Goal: Transaction & Acquisition: Book appointment/travel/reservation

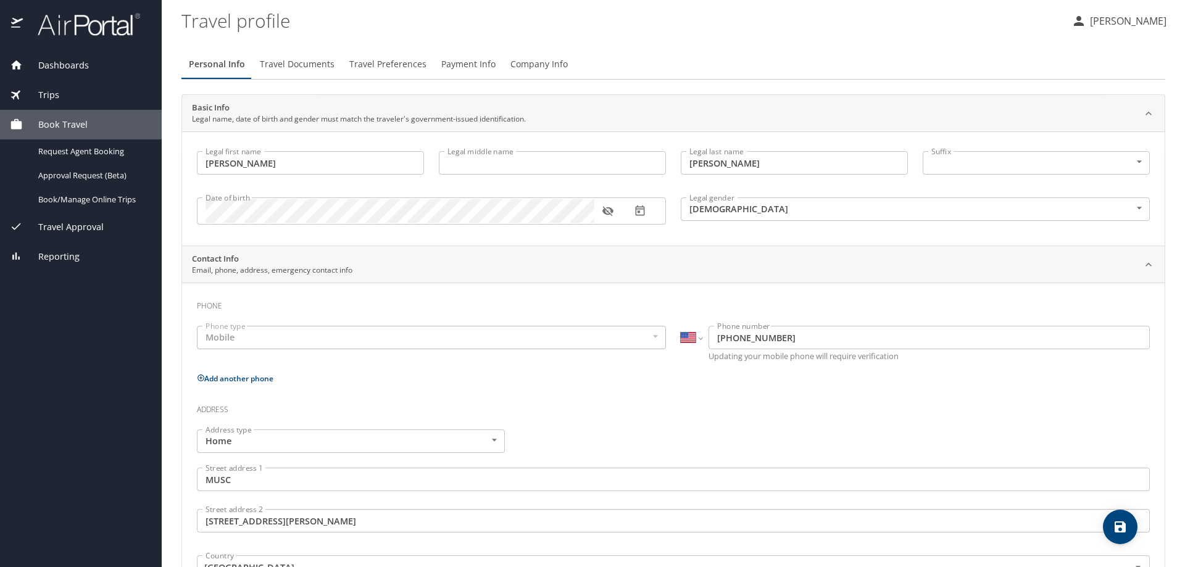
select select "US"
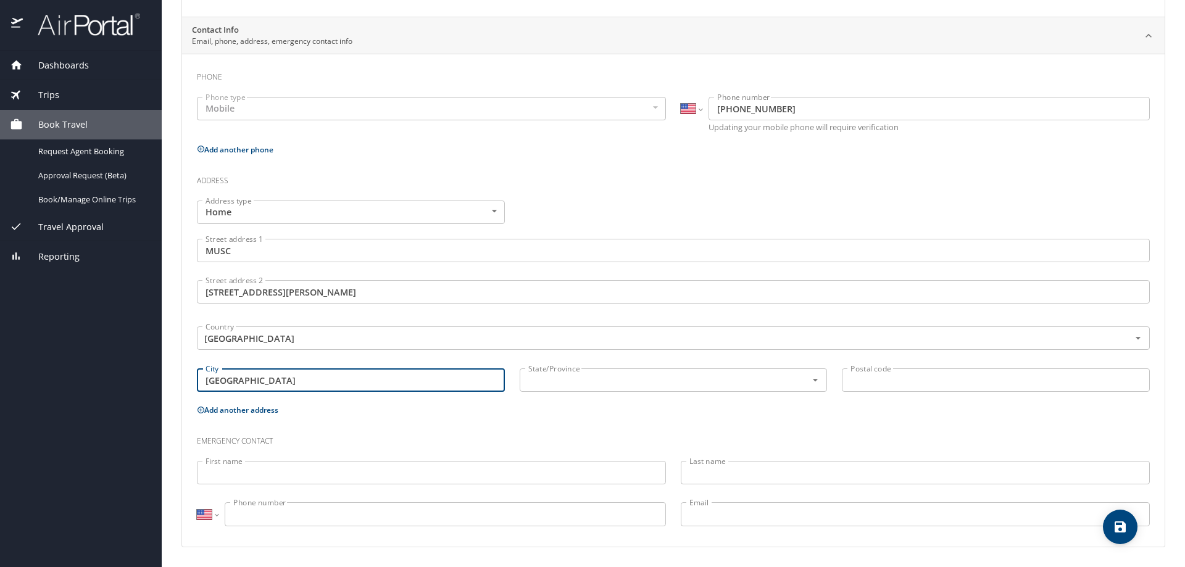
type input "Charleston"
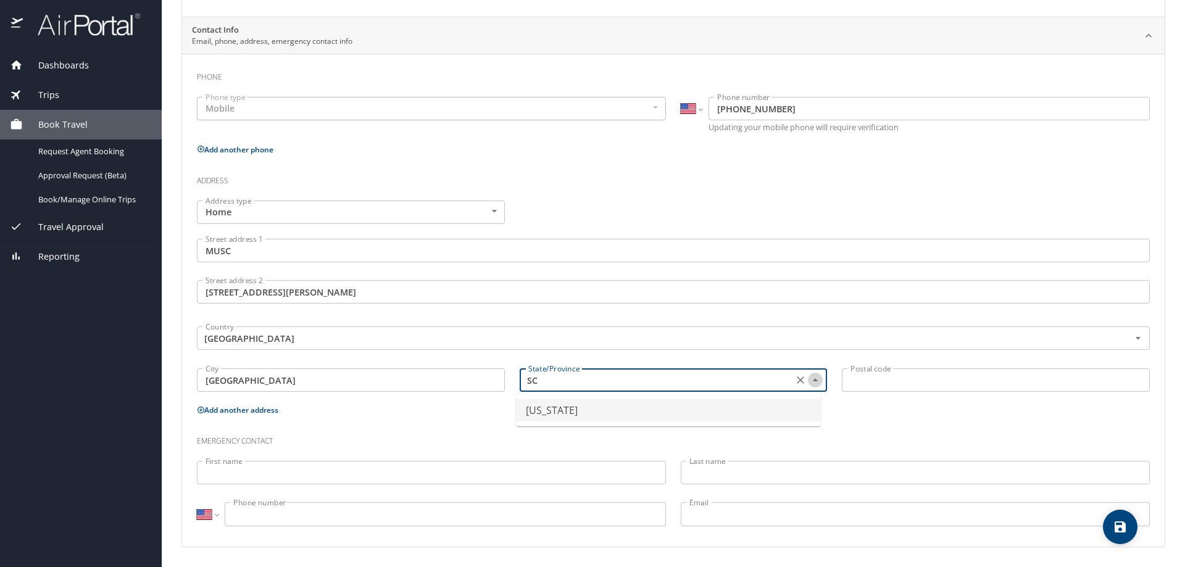
click at [810, 378] on icon "Close" at bounding box center [815, 380] width 12 height 12
click at [810, 378] on icon "Open" at bounding box center [815, 380] width 12 height 12
click at [533, 378] on input "SC" at bounding box center [655, 380] width 264 height 16
type input "Wisconsin"
click at [988, 432] on h3 "Emergency contact" at bounding box center [673, 438] width 953 height 21
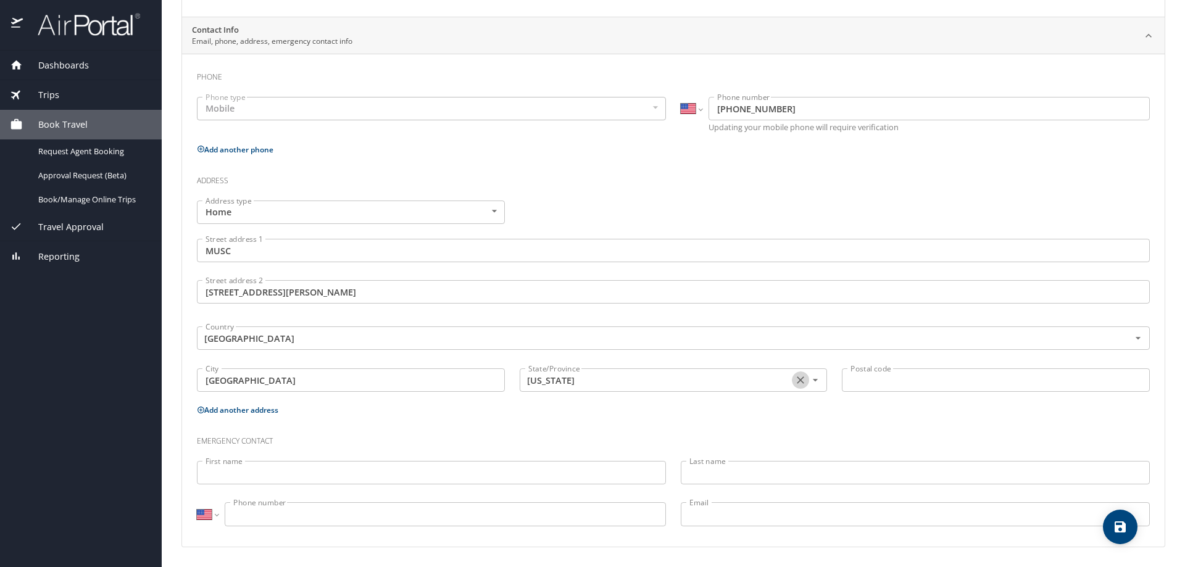
click at [794, 380] on icon "Clear" at bounding box center [800, 380] width 12 height 12
click at [809, 382] on icon "Open" at bounding box center [815, 380] width 12 height 12
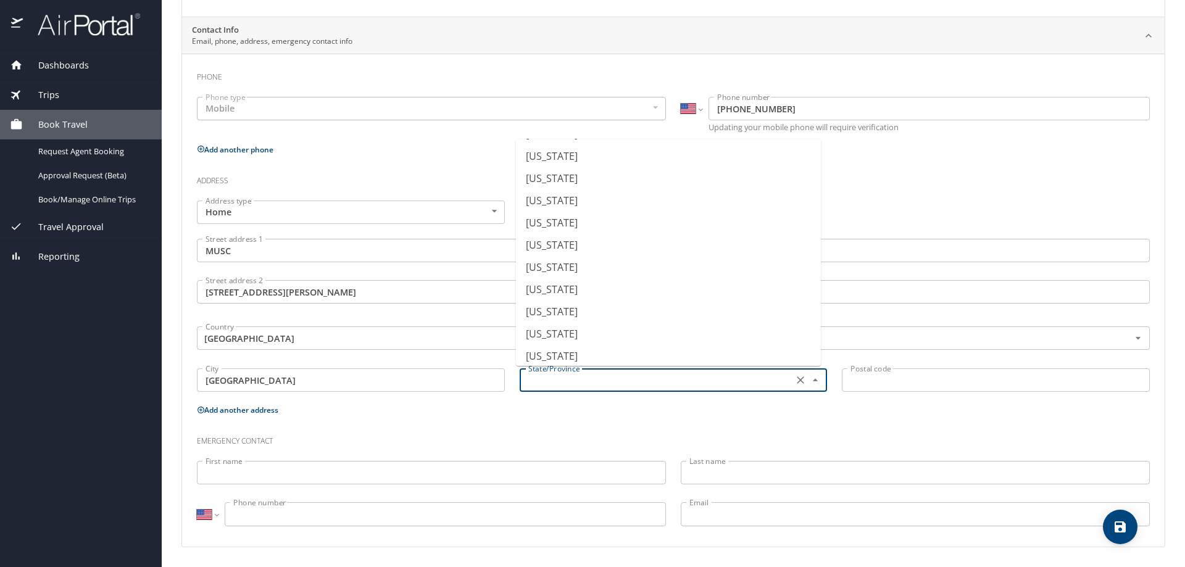
scroll to position [803, 0]
click at [554, 238] on li "South Carolina" at bounding box center [668, 241] width 305 height 22
type input "South Carolina"
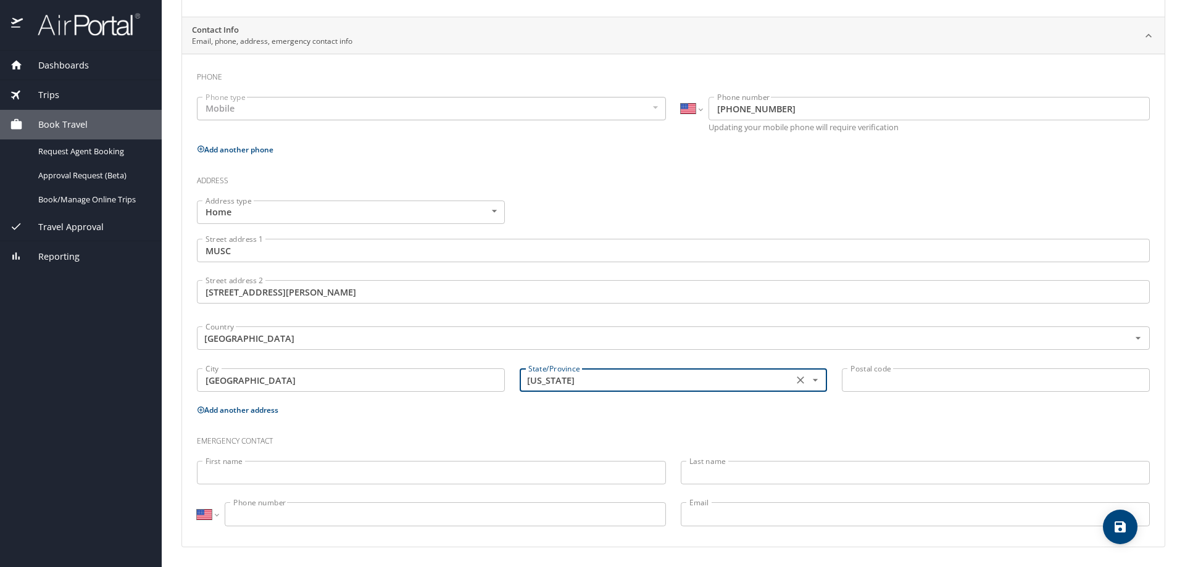
click at [857, 380] on input "Postal code" at bounding box center [996, 380] width 308 height 23
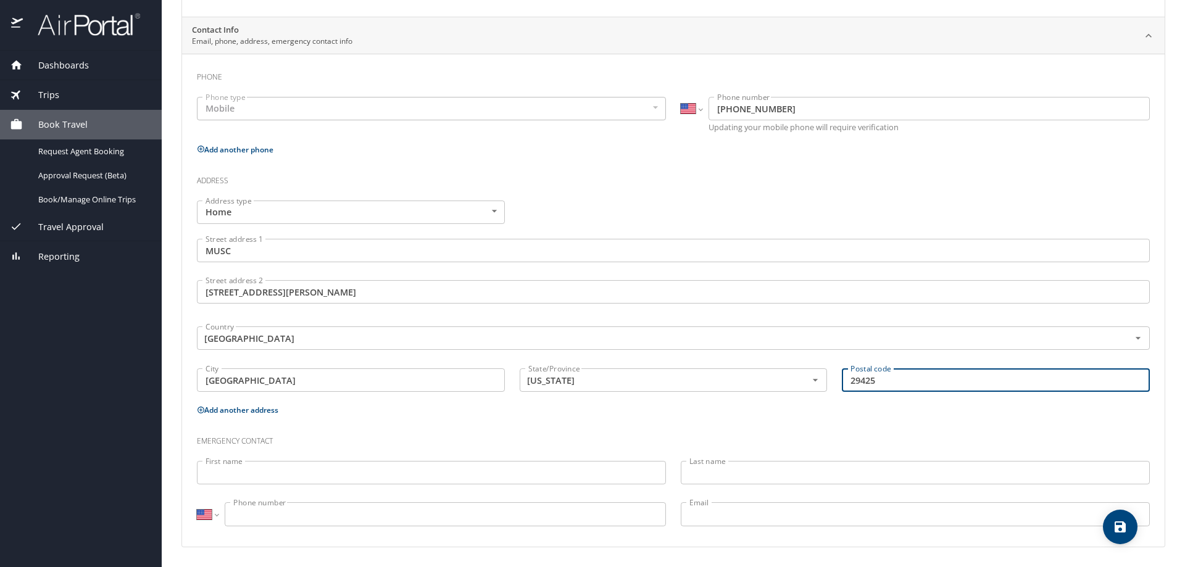
type input "29425"
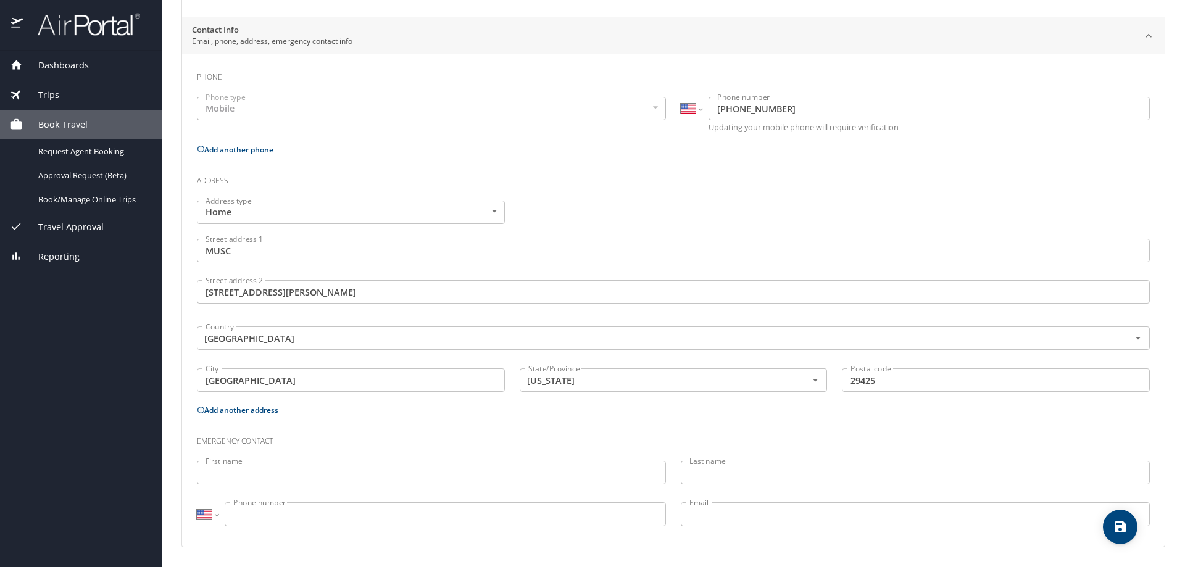
click at [67, 124] on span "Book Travel" at bounding box center [55, 125] width 65 height 14
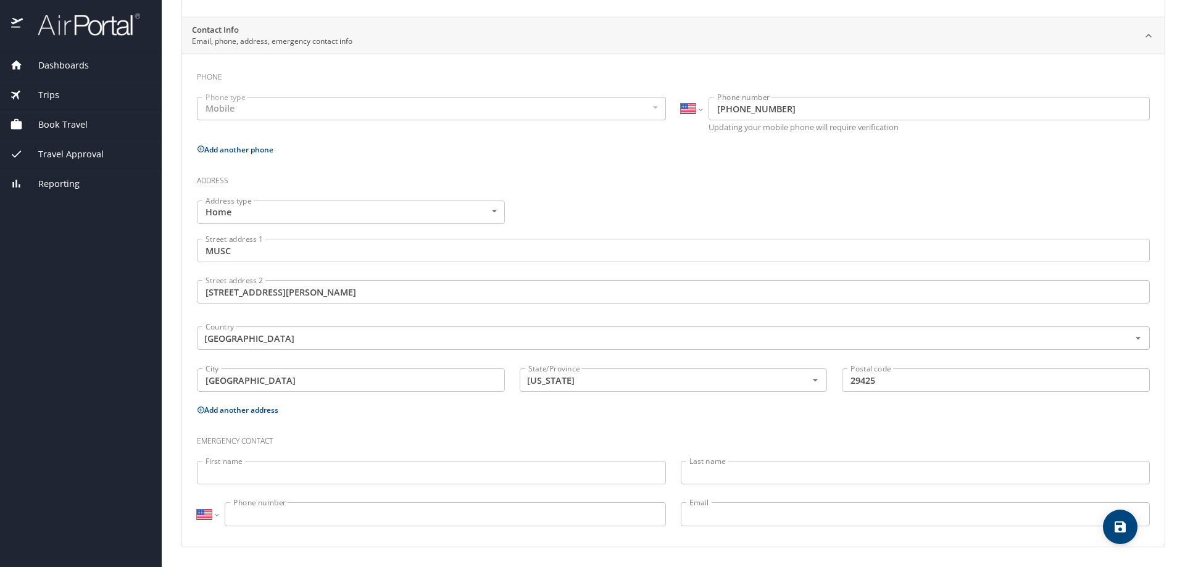
click at [15, 125] on icon at bounding box center [16, 124] width 10 height 10
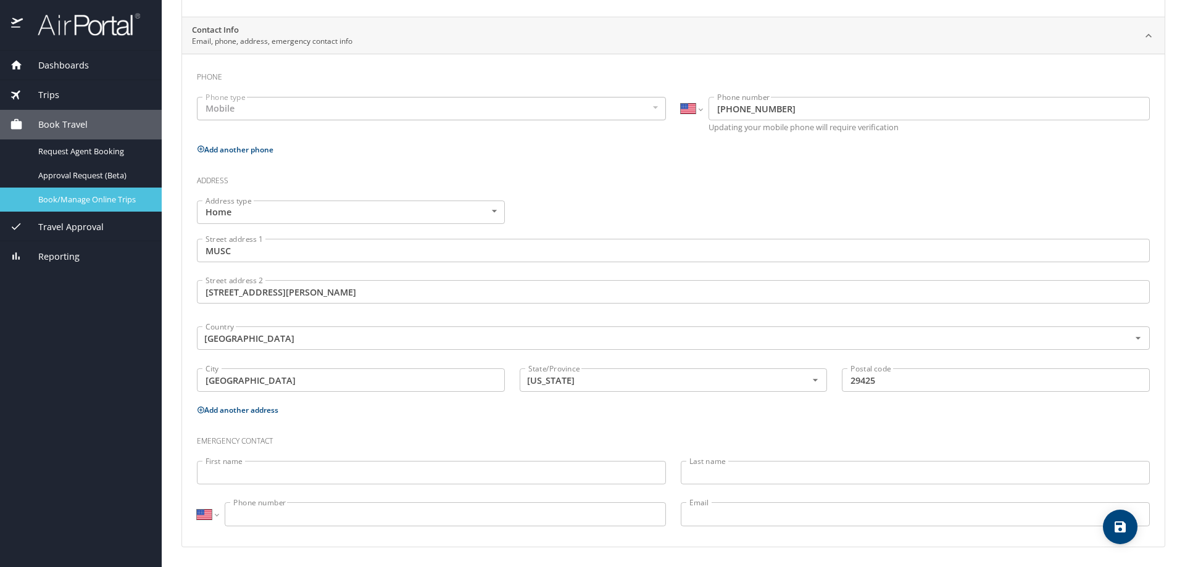
click at [67, 202] on span "Book/Manage Online Trips" at bounding box center [92, 200] width 109 height 12
click at [83, 199] on span "Book/Manage Online Trips" at bounding box center [92, 200] width 109 height 12
click at [75, 198] on span "Book/Manage Online Trips" at bounding box center [92, 200] width 109 height 12
click at [73, 226] on span "Travel Approval" at bounding box center [63, 227] width 81 height 14
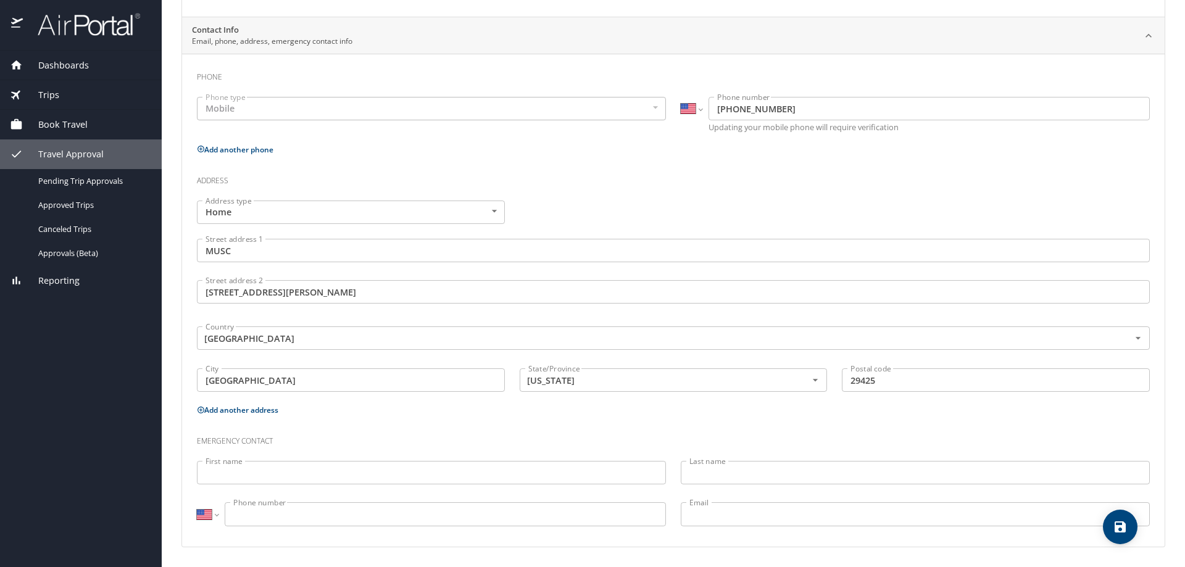
click at [67, 122] on span "Book Travel" at bounding box center [55, 125] width 65 height 14
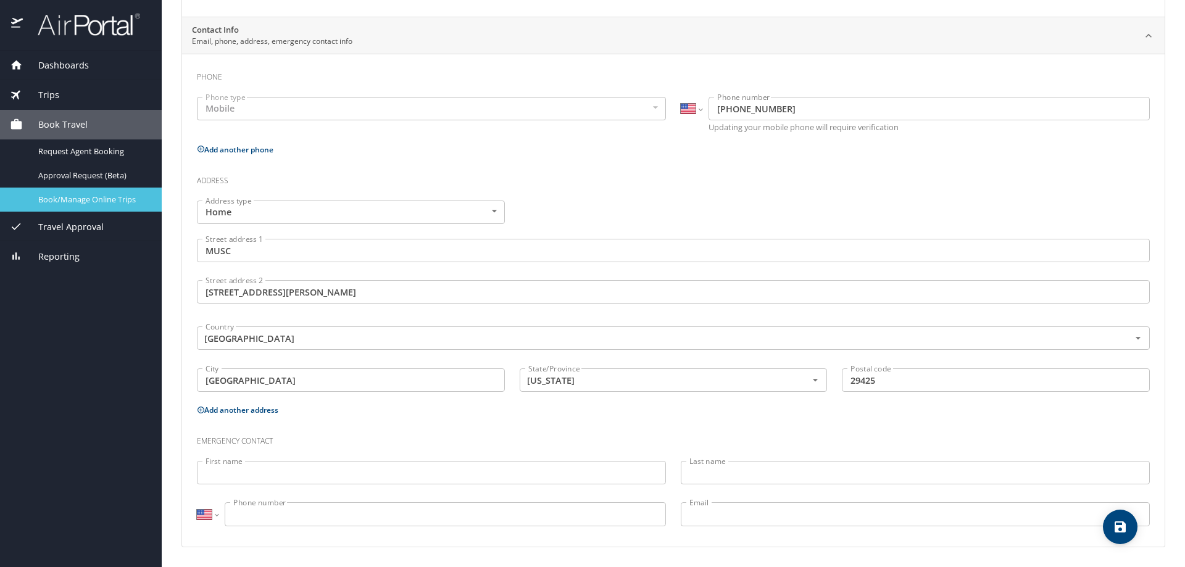
click at [61, 200] on span "Book/Manage Online Trips" at bounding box center [92, 200] width 109 height 12
